Goal: Task Accomplishment & Management: Manage account settings

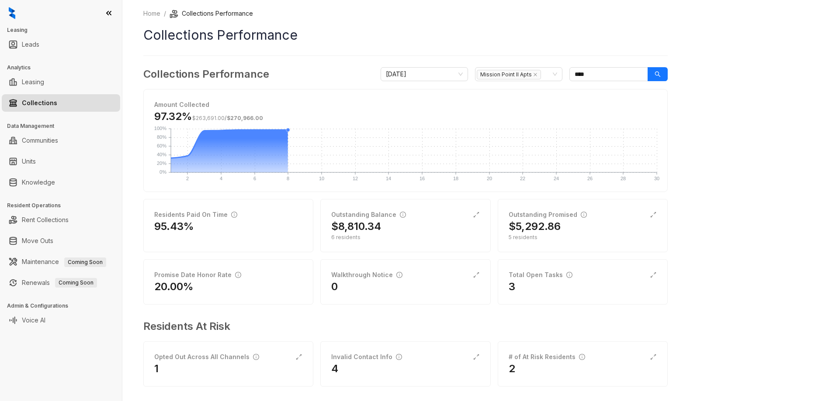
scroll to position [7, 0]
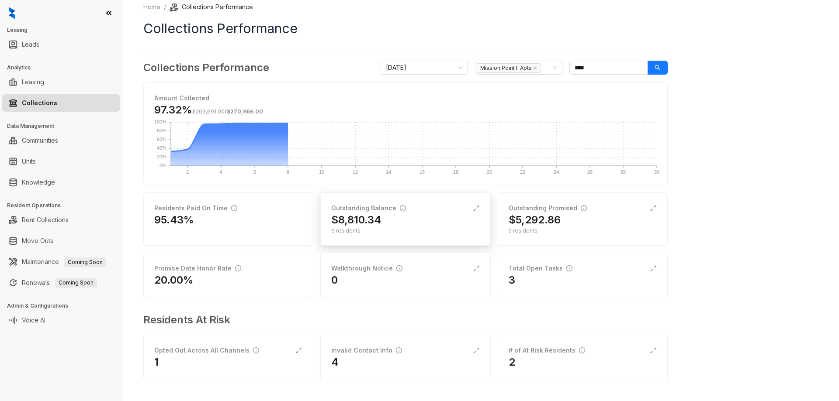
click at [390, 217] on div "$8,810.34" at bounding box center [405, 220] width 148 height 14
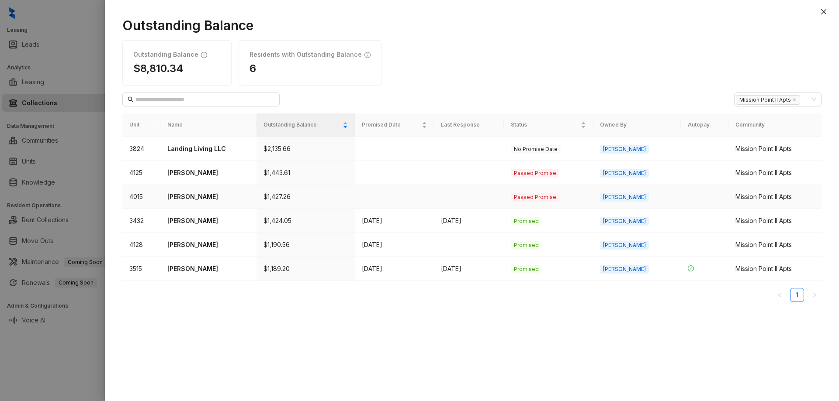
click at [191, 193] on p "[PERSON_NAME]" at bounding box center [208, 197] width 82 height 10
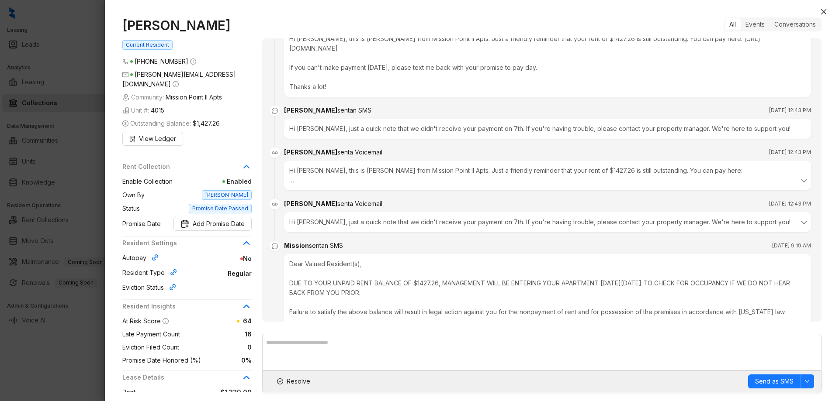
scroll to position [1921, 0]
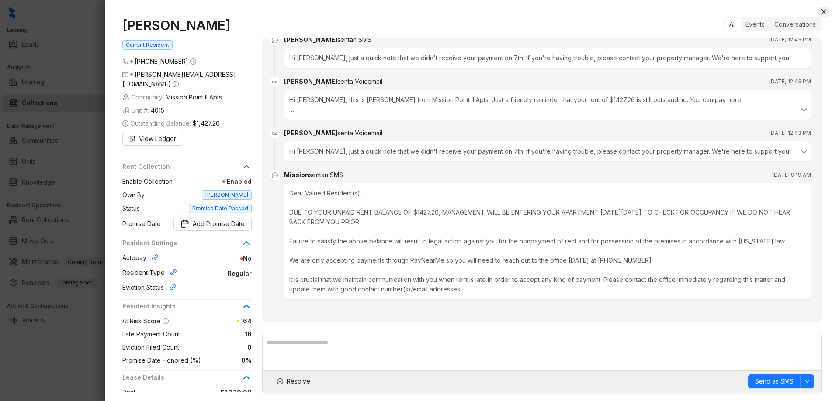
click at [822, 10] on icon "close" at bounding box center [823, 11] width 7 height 7
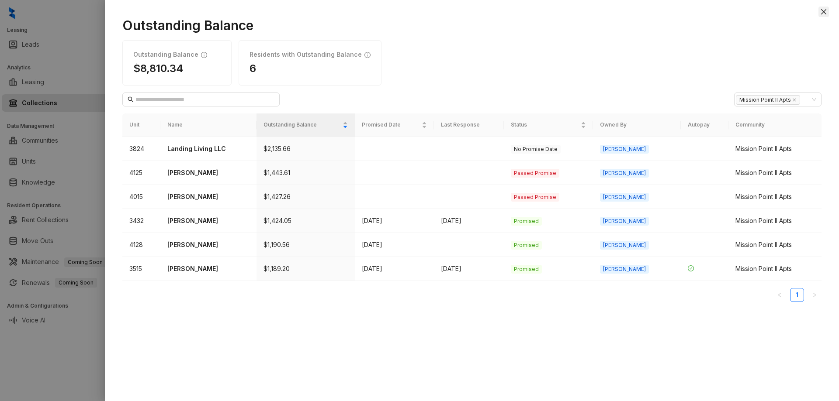
click at [819, 12] on button "Close" at bounding box center [823, 12] width 10 height 10
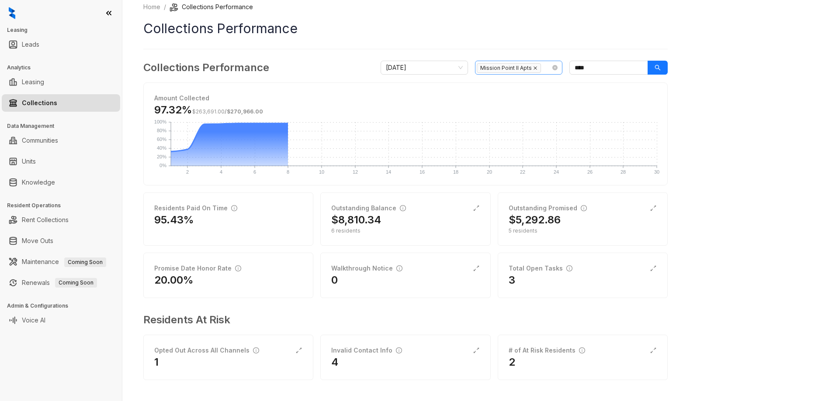
click at [535, 69] on icon "close" at bounding box center [535, 68] width 4 height 4
click at [512, 73] on div at bounding box center [513, 68] width 75 height 12
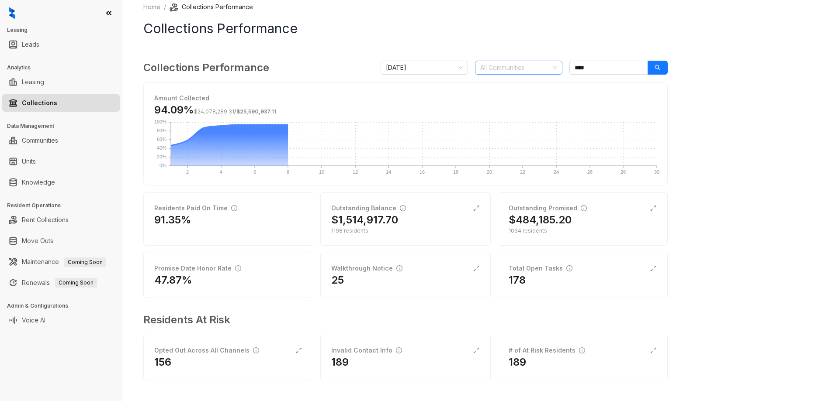
click at [511, 64] on div at bounding box center [513, 68] width 75 height 12
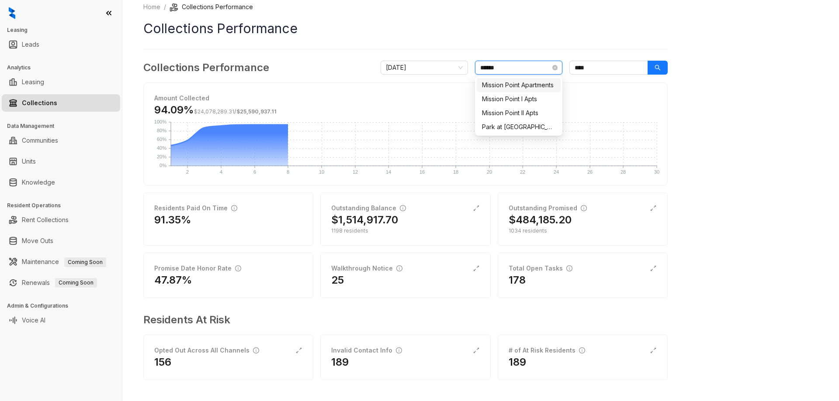
type input "*******"
click at [521, 102] on div "Mission Point I Apts" at bounding box center [518, 99] width 73 height 10
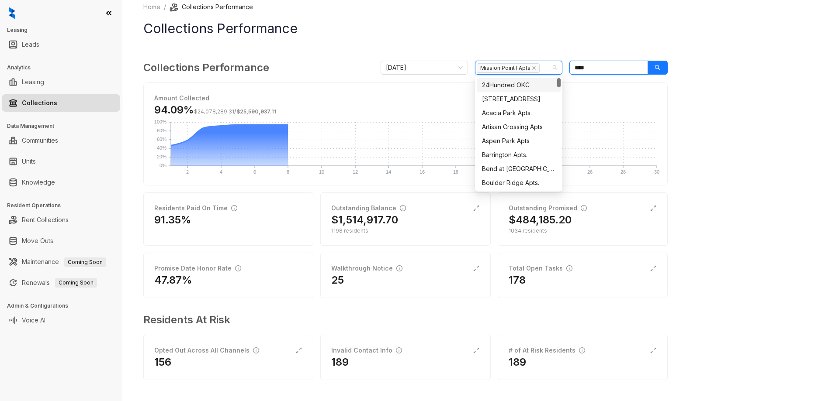
click at [588, 66] on input "****" at bounding box center [608, 68] width 79 height 14
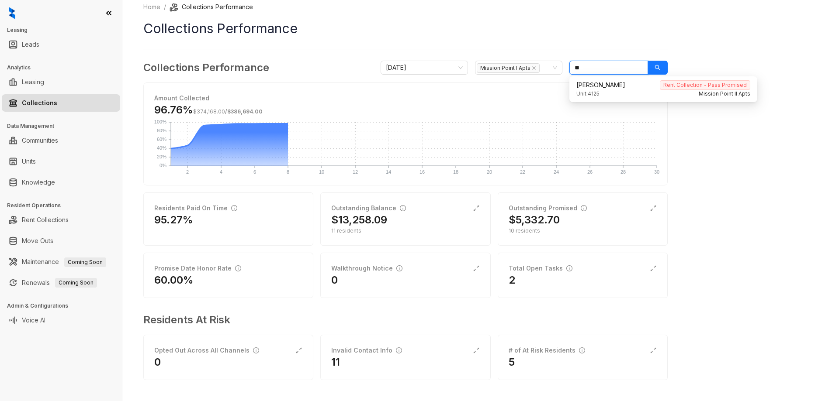
type input "*"
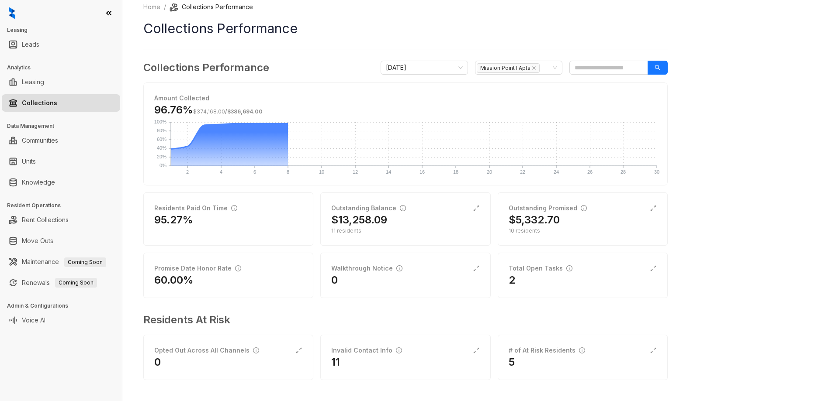
click at [715, 42] on div "Home / Collections Performance Collections Performance Collections Performance …" at bounding box center [480, 200] width 716 height 401
click at [403, 227] on div "$13,258.09" at bounding box center [405, 220] width 148 height 14
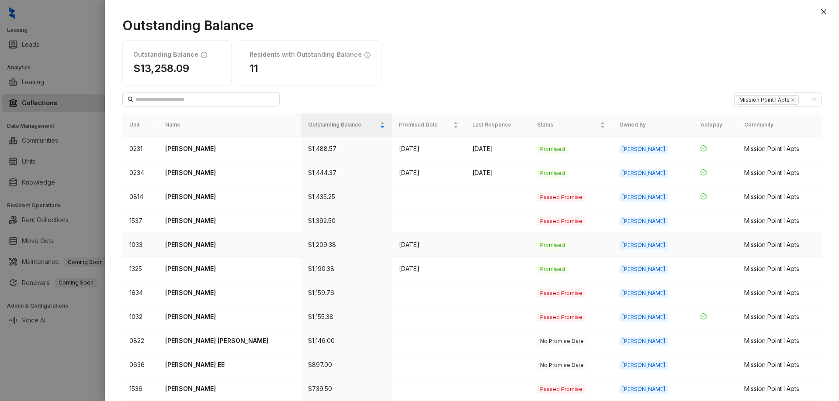
scroll to position [17, 0]
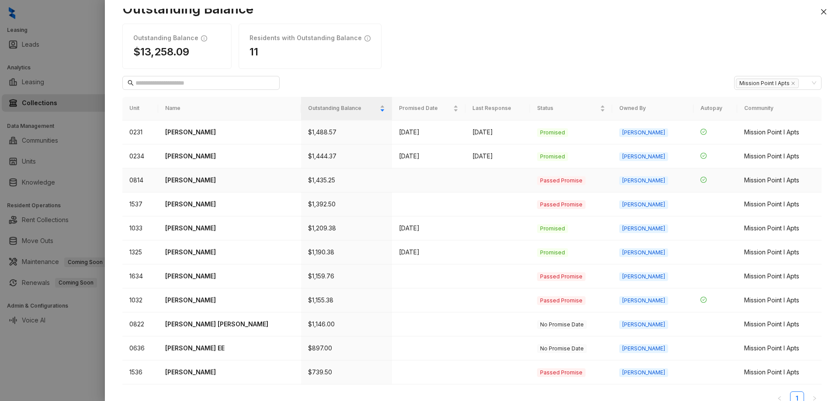
click at [195, 179] on p "[PERSON_NAME]" at bounding box center [229, 181] width 129 height 10
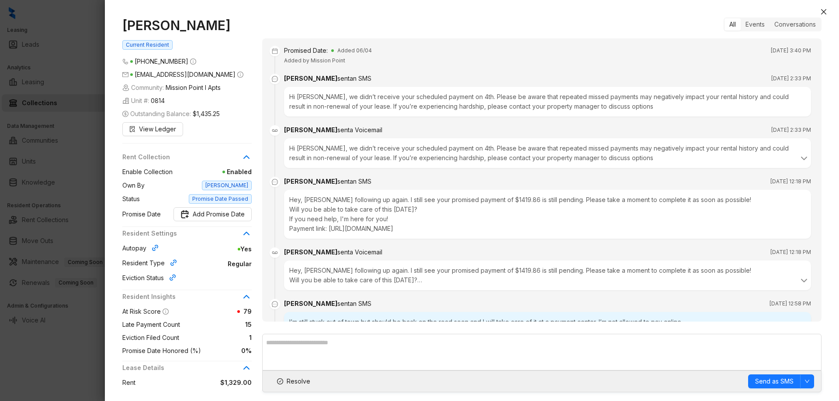
scroll to position [2816, 0]
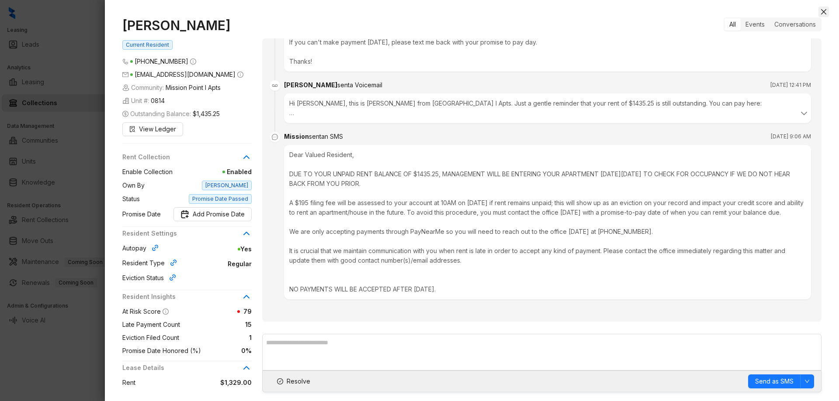
click at [821, 10] on icon "close" at bounding box center [823, 11] width 7 height 7
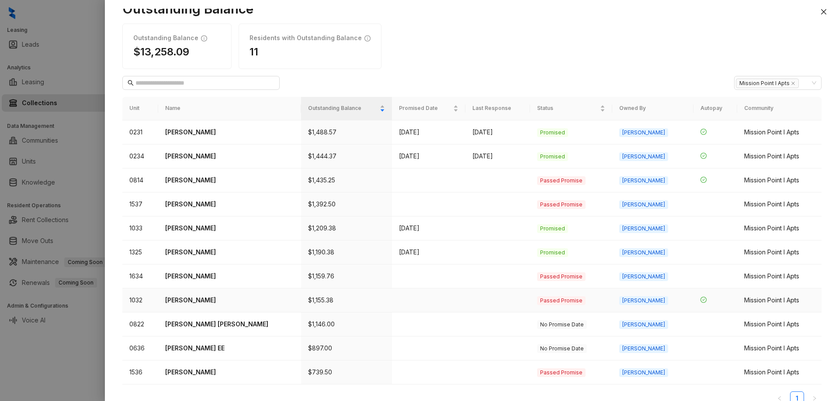
click at [198, 301] on p "[PERSON_NAME]" at bounding box center [229, 301] width 129 height 10
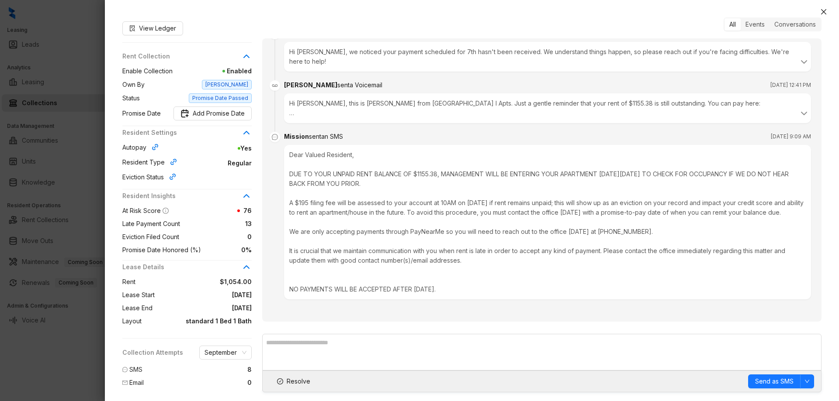
scroll to position [79, 0]
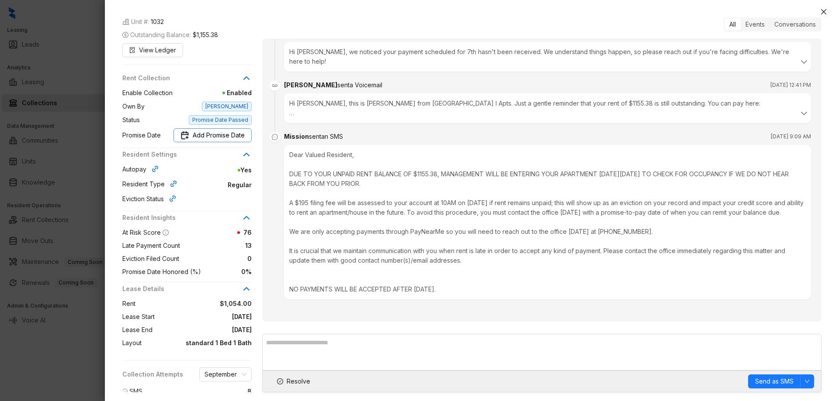
click at [222, 135] on span "Add Promise Date" at bounding box center [219, 136] width 52 height 10
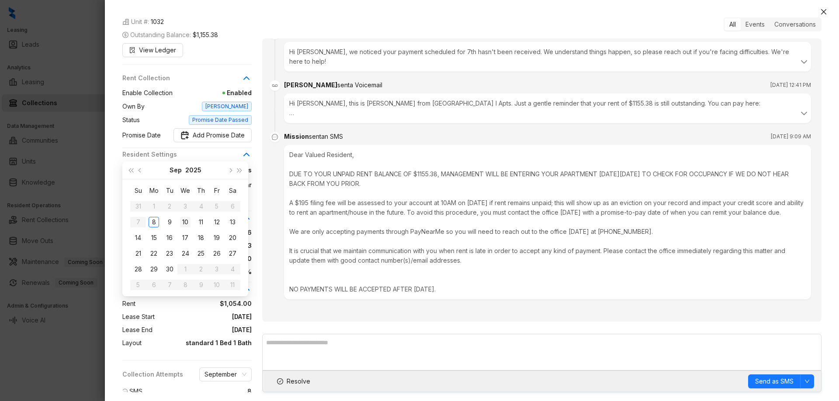
type input "**********"
click at [184, 219] on div "10" at bounding box center [185, 222] width 10 height 10
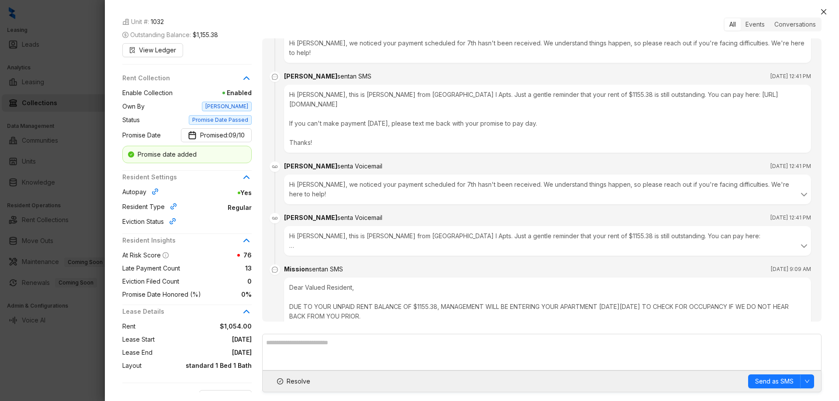
scroll to position [0, 0]
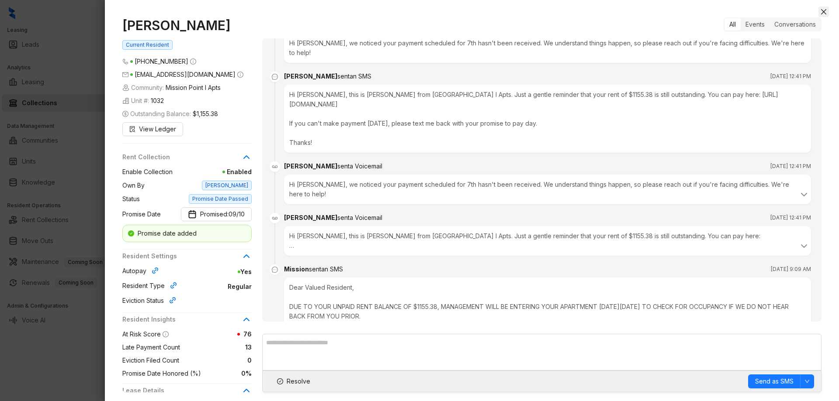
click at [825, 12] on icon "close" at bounding box center [823, 11] width 7 height 7
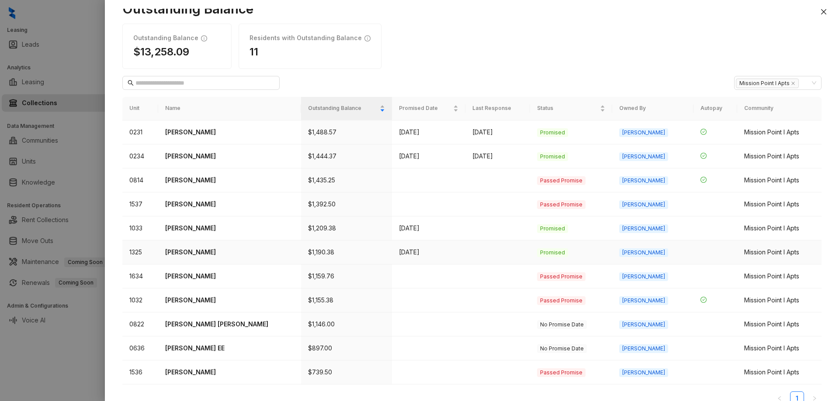
click at [204, 253] on p "[PERSON_NAME]" at bounding box center [229, 253] width 129 height 10
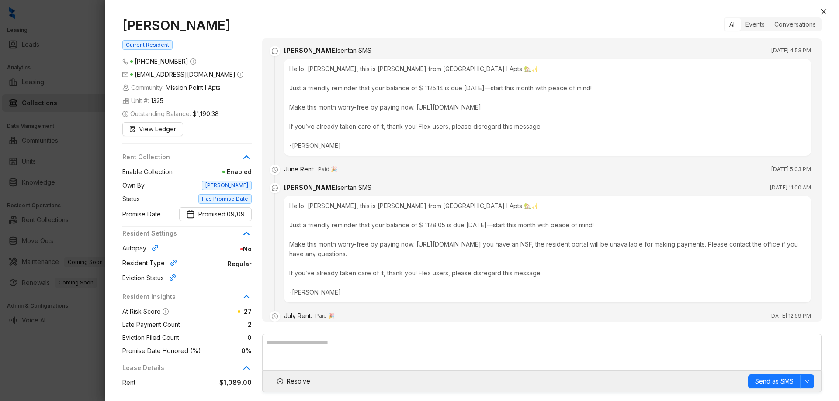
scroll to position [278, 0]
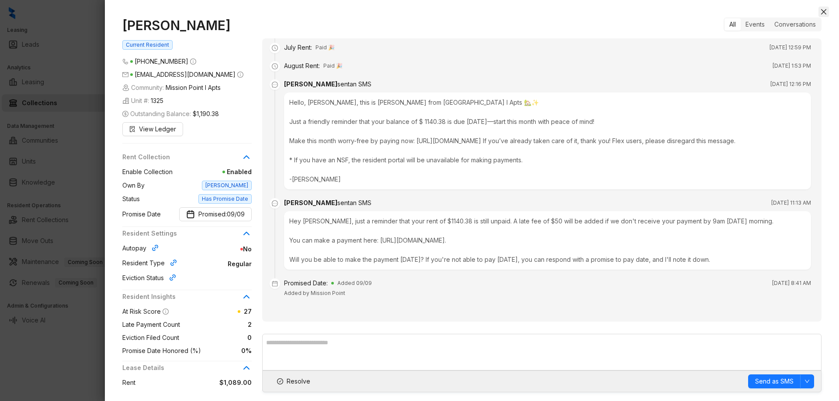
click at [825, 10] on icon "close" at bounding box center [823, 11] width 5 height 5
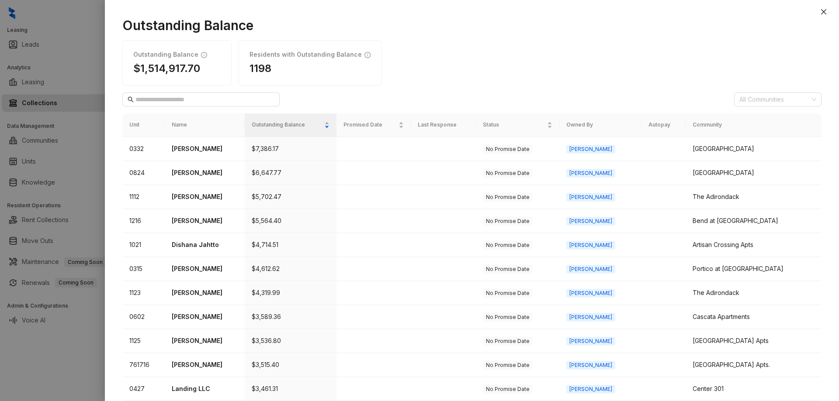
click at [823, 10] on icon "close" at bounding box center [823, 11] width 7 height 7
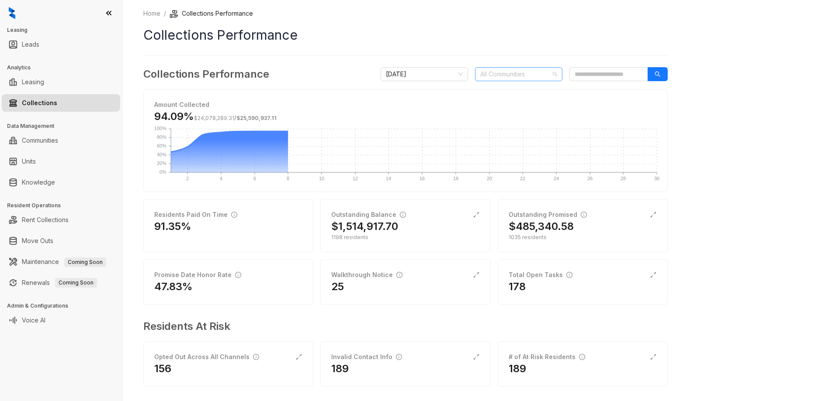
click at [497, 79] on div at bounding box center [513, 74] width 75 height 12
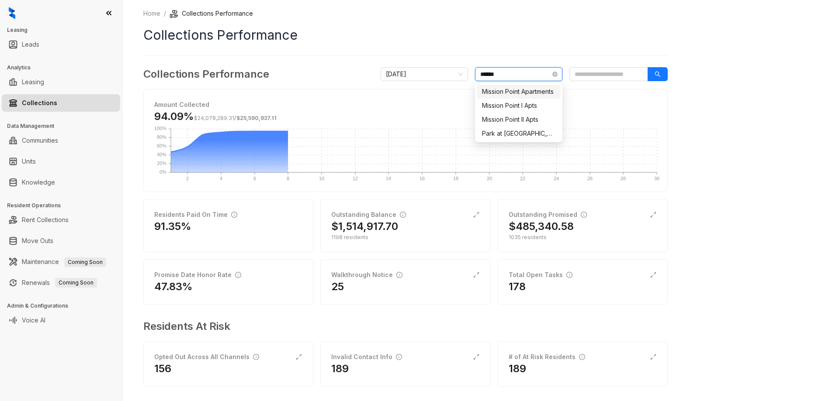
type input "*******"
click at [515, 108] on div "Mission Point I Apts" at bounding box center [518, 106] width 73 height 10
click at [704, 128] on div "Home / Collections Performance Collections Performance Collections Performance …" at bounding box center [480, 200] width 716 height 401
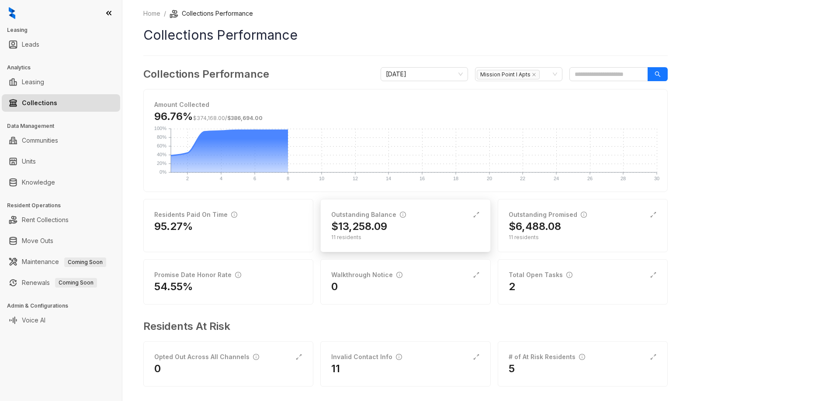
click at [374, 236] on div "11 residents" at bounding box center [405, 238] width 148 height 8
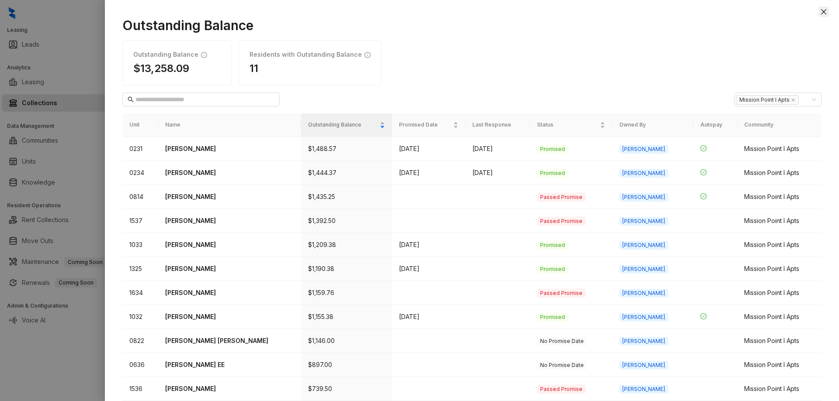
click at [821, 12] on icon "close" at bounding box center [823, 11] width 7 height 7
